Goal: Task Accomplishment & Management: Manage account settings

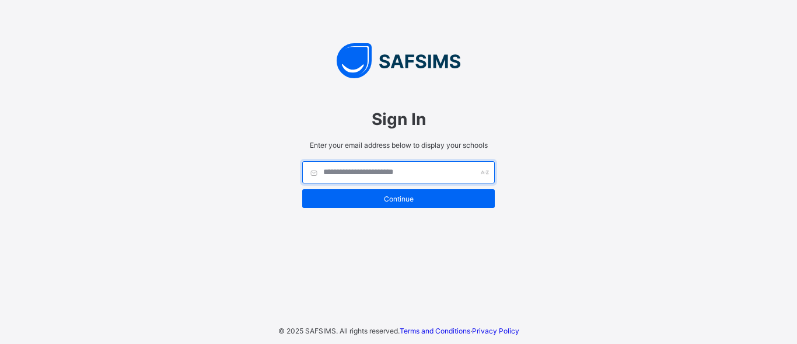
click at [388, 176] on input "text" at bounding box center [398, 172] width 193 height 22
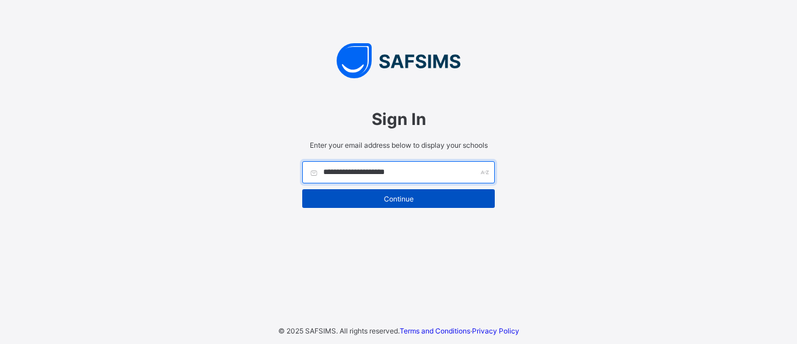
type input "**********"
click at [396, 204] on div "Continue" at bounding box center [398, 198] width 193 height 19
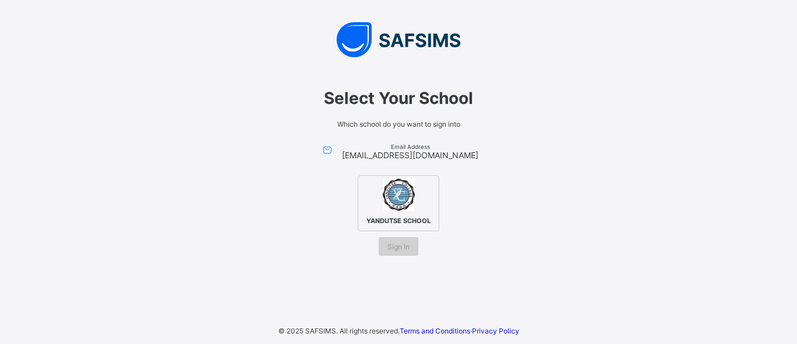
click at [408, 246] on span "Sign In" at bounding box center [398, 246] width 22 height 9
click at [411, 212] on div "YANDUTSE SCHOOL" at bounding box center [399, 203] width 82 height 56
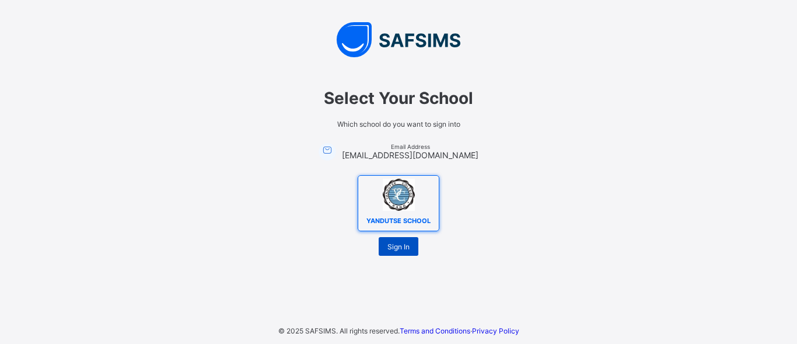
click at [399, 243] on span "Sign In" at bounding box center [398, 246] width 22 height 9
click at [385, 235] on div "Select Your School Which school do you want to sign into Email Address peacebes…" at bounding box center [398, 165] width 327 height 179
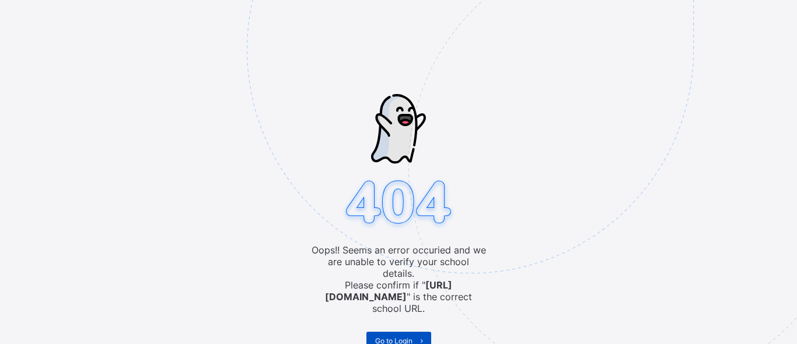
click at [410, 336] on span "Go to Login" at bounding box center [393, 340] width 37 height 9
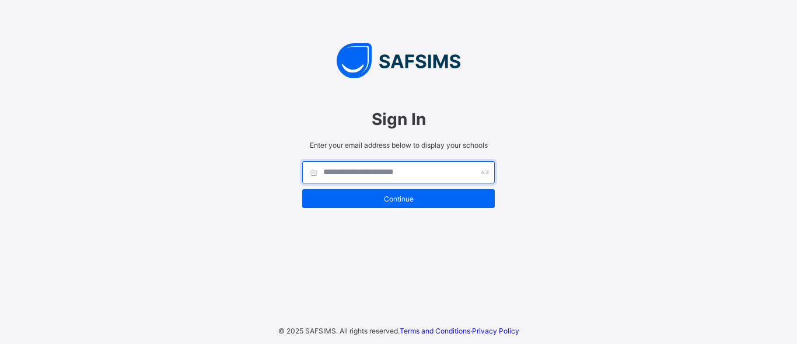
click at [394, 174] on input "text" at bounding box center [398, 172] width 193 height 22
type input "*"
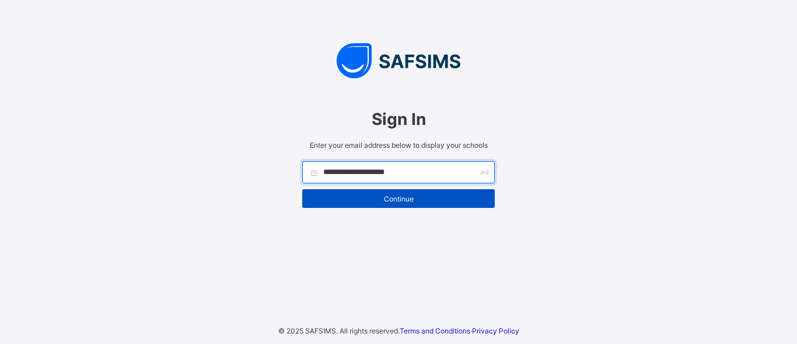
type input "**********"
click at [401, 204] on div "Continue" at bounding box center [398, 198] width 193 height 19
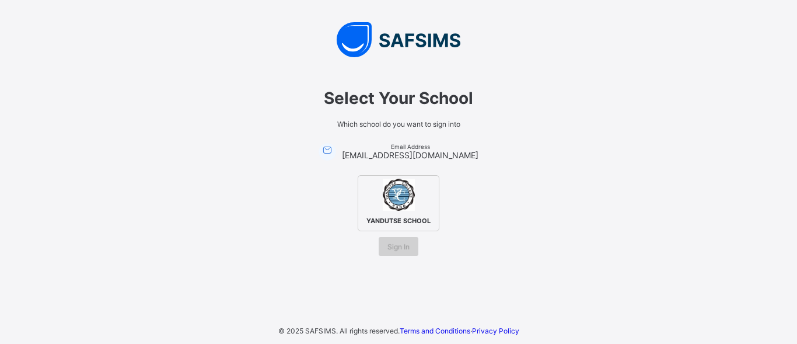
click at [398, 247] on span "Sign In" at bounding box center [398, 246] width 22 height 9
click at [398, 224] on span "YANDUTSE SCHOOL" at bounding box center [399, 221] width 70 height 14
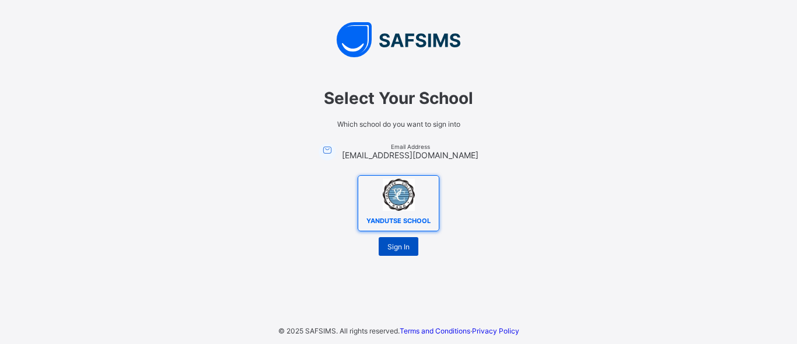
click at [399, 246] on span "Sign In" at bounding box center [398, 246] width 22 height 9
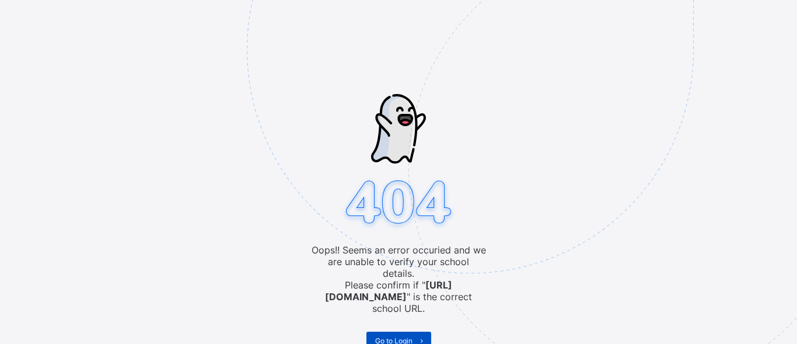
click at [403, 336] on span "Go to Login" at bounding box center [393, 340] width 37 height 9
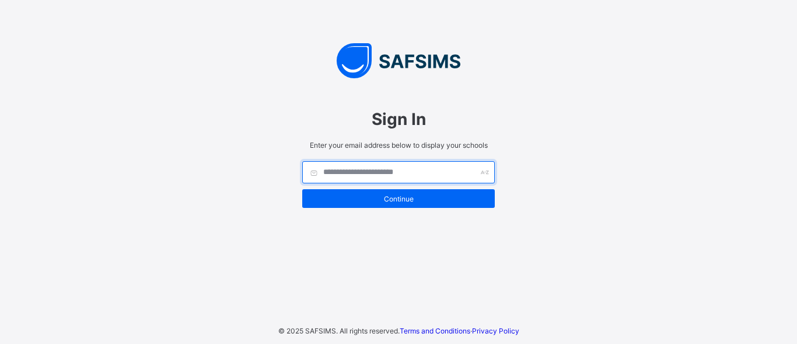
click at [373, 168] on input "text" at bounding box center [398, 172] width 193 height 22
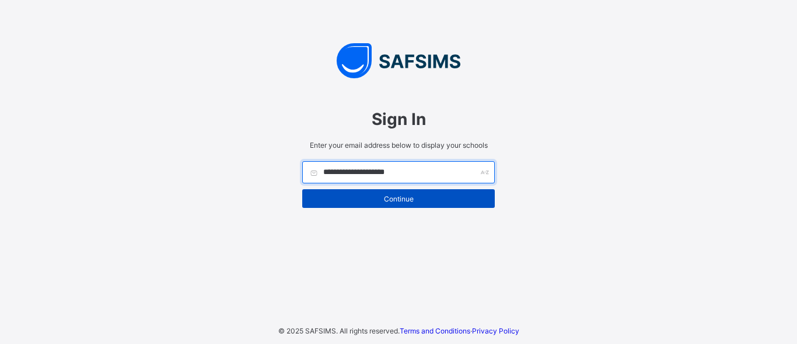
type input "**********"
click at [433, 199] on span "Continue" at bounding box center [398, 198] width 175 height 9
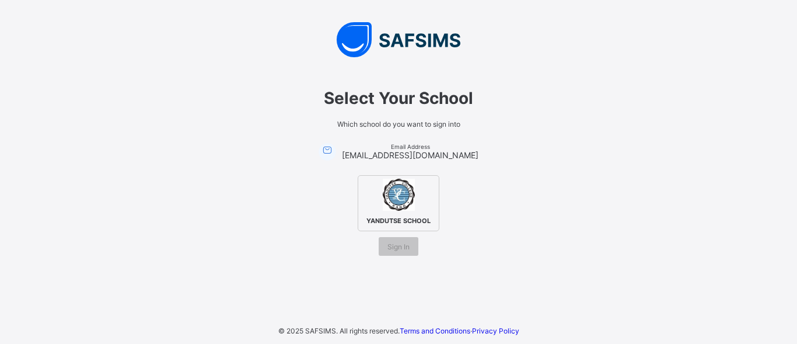
click at [433, 199] on div "YANDUTSE SCHOOL" at bounding box center [399, 203] width 82 height 56
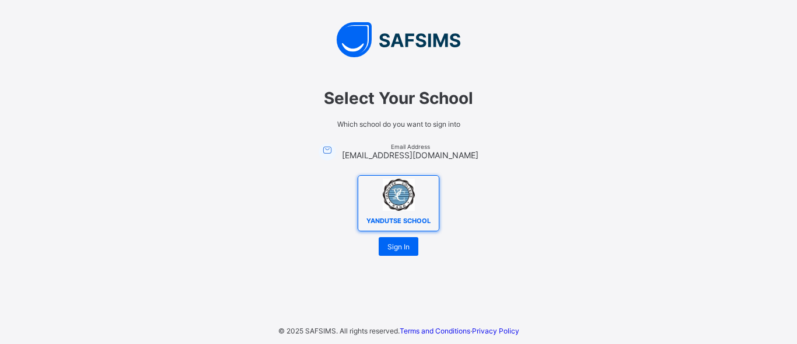
click at [432, 200] on div "YANDUTSE SCHOOL" at bounding box center [399, 203] width 82 height 56
click at [520, 75] on div "Select Your School Which school do you want to sign into Email Address peacebes…" at bounding box center [398, 166] width 350 height 202
click at [406, 244] on span "Sign In" at bounding box center [398, 246] width 22 height 9
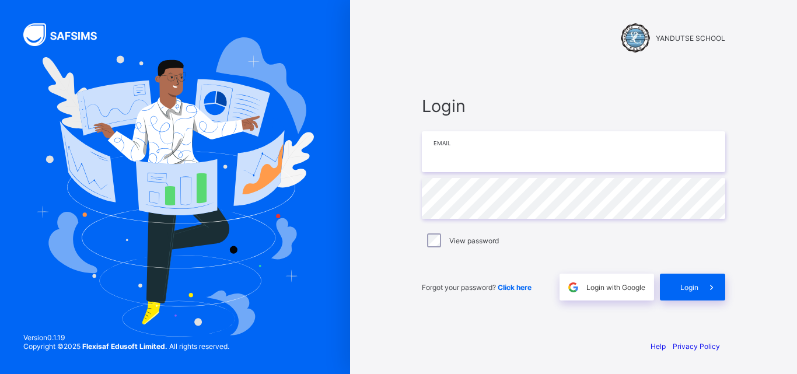
type input "**********"
click at [673, 289] on div "Login" at bounding box center [692, 287] width 65 height 27
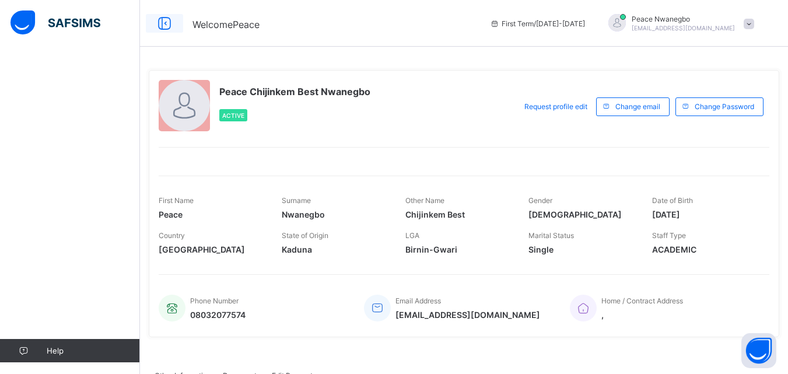
click at [167, 25] on icon at bounding box center [165, 23] width 20 height 17
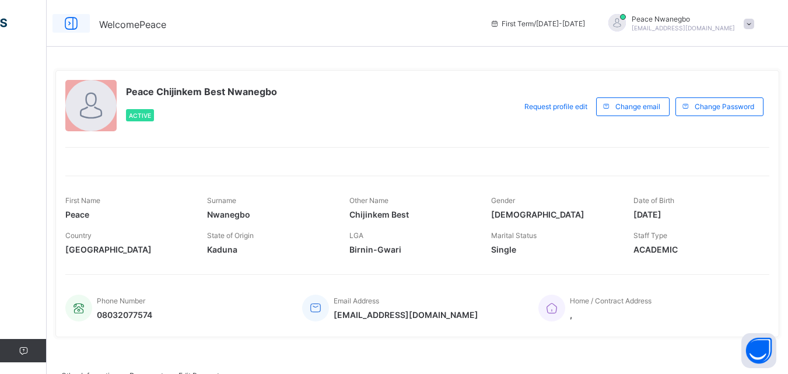
click at [69, 23] on icon at bounding box center [71, 23] width 20 height 17
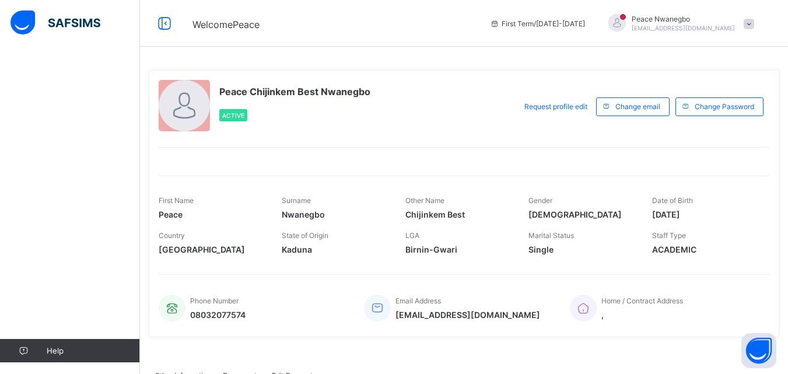
click at [29, 20] on img at bounding box center [56, 23] width 90 height 25
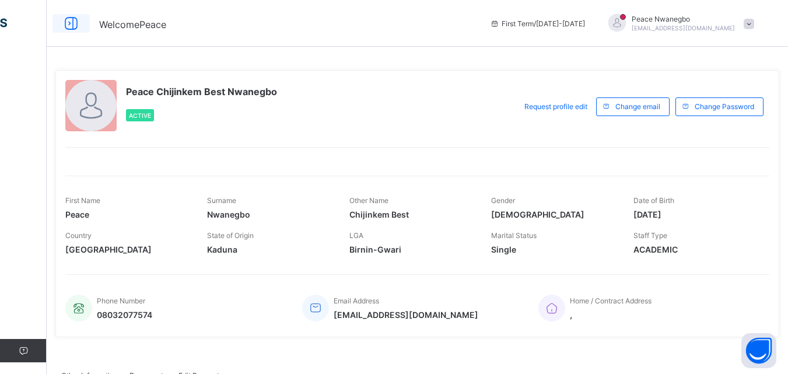
click at [67, 24] on icon at bounding box center [71, 23] width 20 height 17
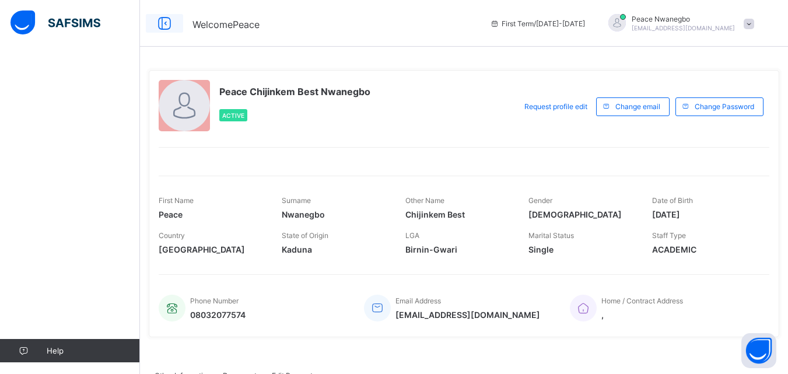
click at [169, 22] on icon at bounding box center [165, 23] width 20 height 17
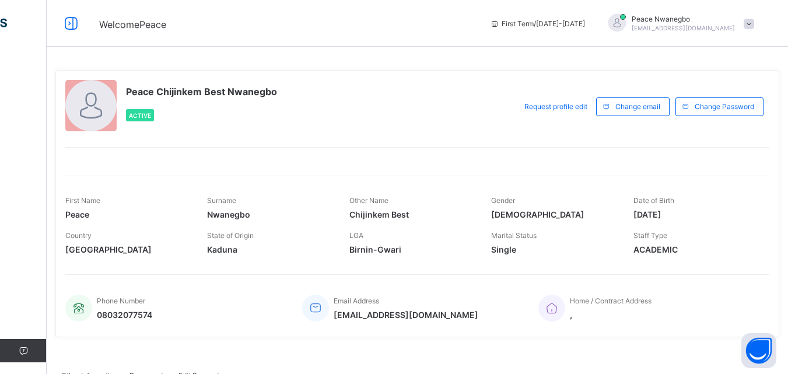
click at [754, 23] on span at bounding box center [749, 24] width 11 height 11
click at [737, 114] on span "Logout" at bounding box center [716, 115] width 77 height 13
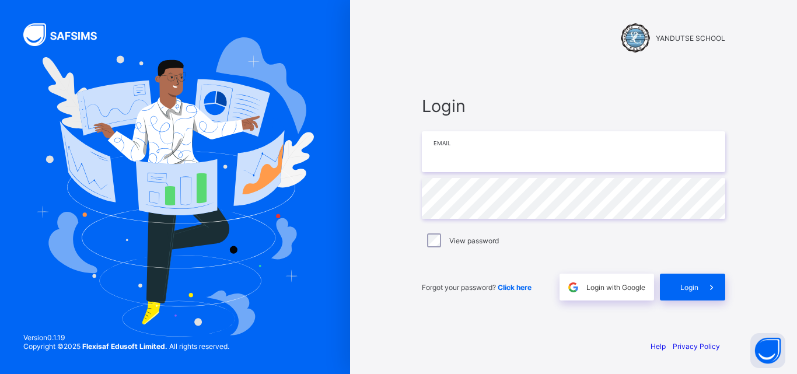
type input "**********"
click at [687, 284] on span "Login" at bounding box center [689, 287] width 18 height 9
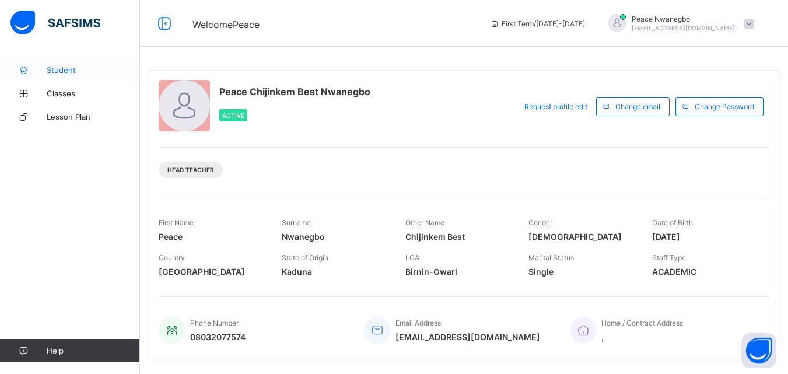
click at [71, 67] on span "Student" at bounding box center [93, 69] width 93 height 9
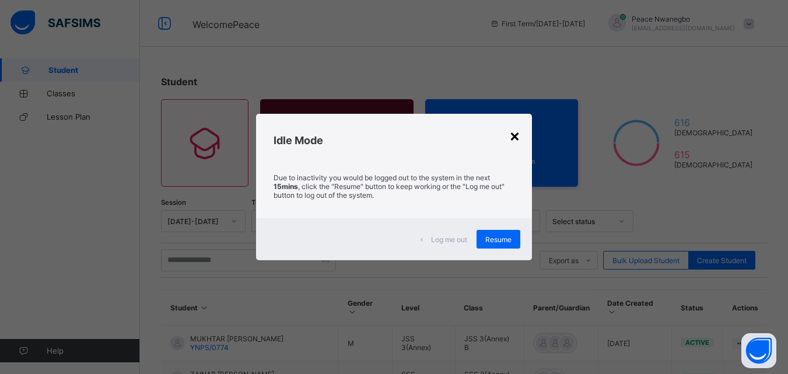
drag, startPoint x: 790, startPoint y: 207, endPoint x: 513, endPoint y: 140, distance: 285.2
click at [513, 140] on div "×" at bounding box center [514, 135] width 11 height 20
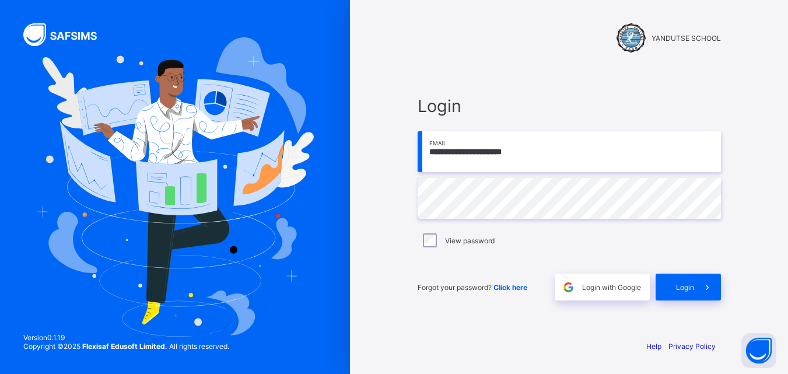
click at [333, 320] on div at bounding box center [175, 187] width 350 height 374
